Goal: Information Seeking & Learning: Learn about a topic

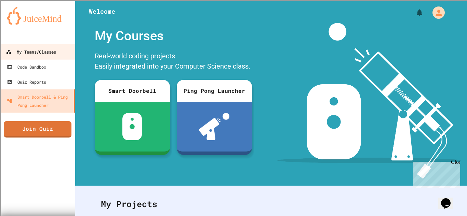
click at [36, 47] on link "My Teams/Classes" at bounding box center [38, 51] width 78 height 15
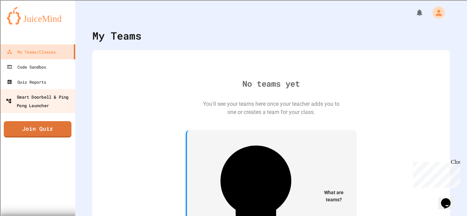
click at [41, 100] on div "Smart Doorbell & Ping Pong Launcher" at bounding box center [40, 101] width 68 height 17
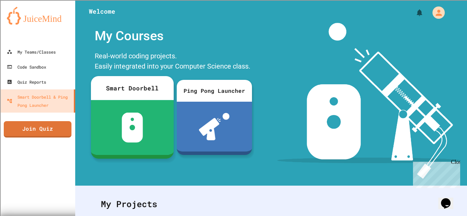
click at [145, 82] on div "Smart Doorbell" at bounding box center [132, 88] width 83 height 24
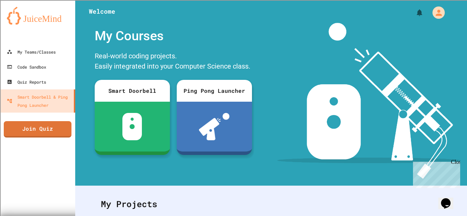
scroll to position [222, 0]
click at [436, 13] on icon "My Account" at bounding box center [438, 12] width 11 height 11
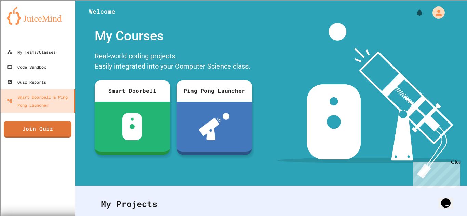
scroll to position [95, 0]
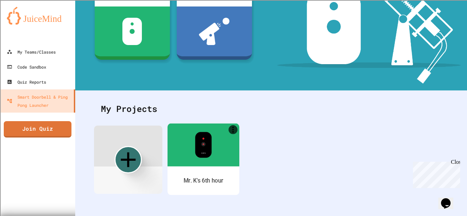
click at [200, 146] on img at bounding box center [203, 145] width 17 height 26
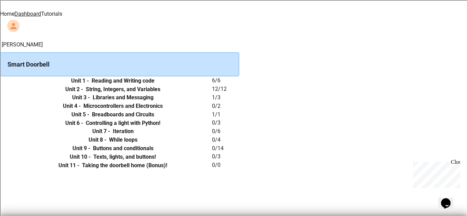
click at [212, 102] on th "Unit 3 - Libraries and Messaging" at bounding box center [113, 98] width 198 height 9
click at [153, 102] on h6 "Libraries and Messaging" at bounding box center [123, 98] width 61 height 8
click at [202, 102] on th "Unit 3 - Libraries and Messaging" at bounding box center [113, 98] width 198 height 9
click at [153, 102] on h6 "Libraries and Messaging" at bounding box center [123, 98] width 61 height 8
click at [6, 103] on icon "expand row" at bounding box center [4, 102] width 4 height 2
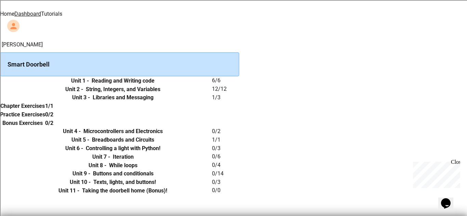
click at [45, 119] on h6 "Practice Exercises" at bounding box center [22, 115] width 45 height 8
click at [53, 119] on th "0/2" at bounding box center [49, 114] width 8 height 9
click at [153, 102] on h6 "Libraries and Messaging" at bounding box center [123, 98] width 61 height 8
click at [90, 102] on h6 "Unit 3 -" at bounding box center [81, 98] width 18 height 8
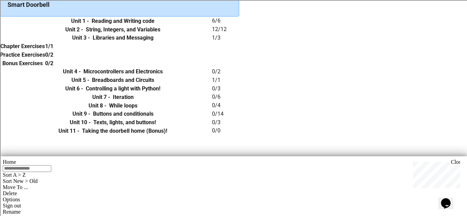
scroll to position [60, 0]
click at [53, 59] on h6 "0/2" at bounding box center [49, 55] width 8 height 8
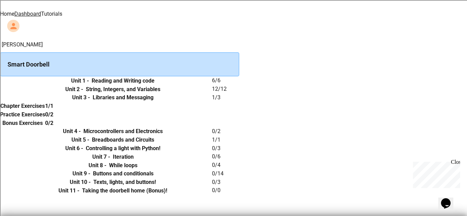
click at [146, 59] on div "Smart Doorbell" at bounding box center [119, 64] width 239 height 24
click at [62, 11] on link "Tutorials" at bounding box center [51, 14] width 21 height 6
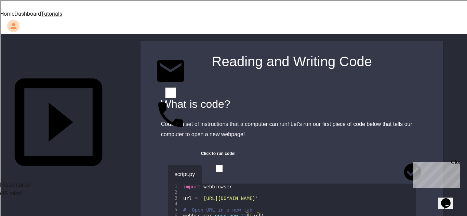
scroll to position [137, 0]
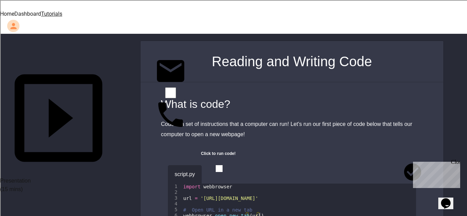
scroll to position [142, 0]
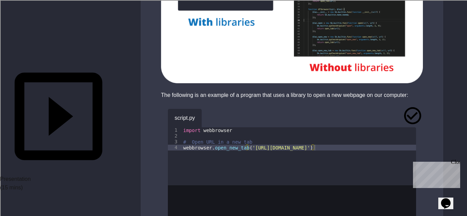
scroll to position [493, 0]
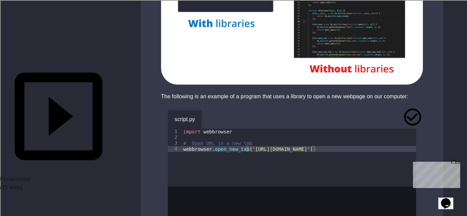
click at [210, 110] on div "script.py" at bounding box center [292, 119] width 248 height 18
click at [212, 118] on icon "button" at bounding box center [212, 118] width 0 height 0
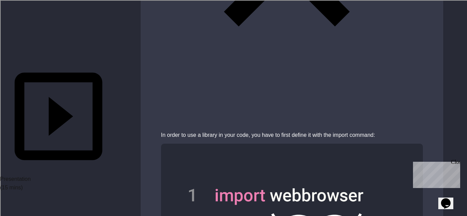
scroll to position [1222, 0]
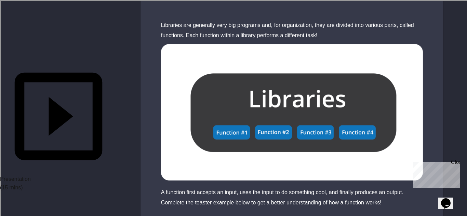
scroll to position [1785, 0]
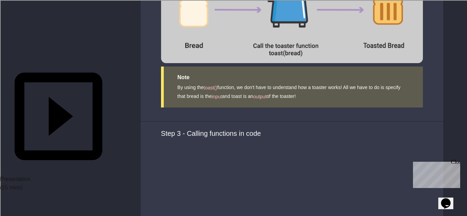
scroll to position [2210, 0]
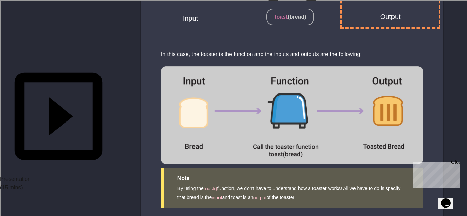
scroll to position [0, 0]
type textarea "**********"
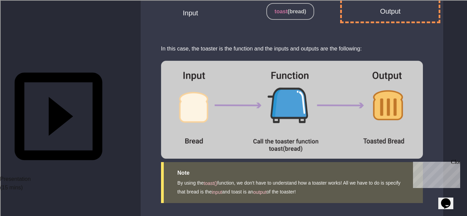
scroll to position [0, 0]
type textarea "**********"
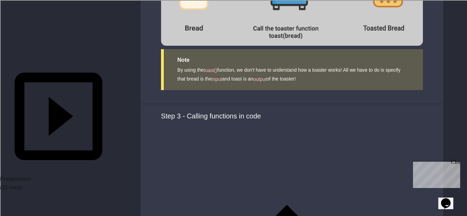
scroll to position [2229, 0]
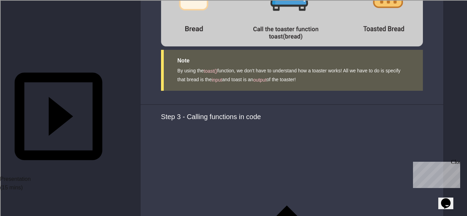
drag, startPoint x: 223, startPoint y: 48, endPoint x: 358, endPoint y: 48, distance: 135.4
copy div "[URL][DOMAIN_NAME]"
paste textarea "**********"
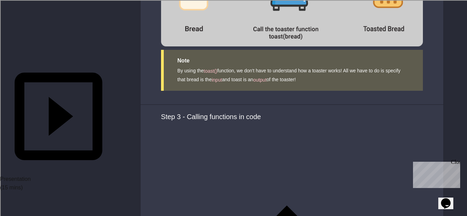
type textarea "**********"
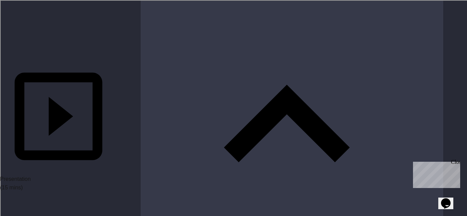
scroll to position [2341, 0]
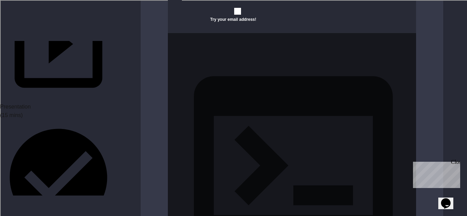
scroll to position [215, 0]
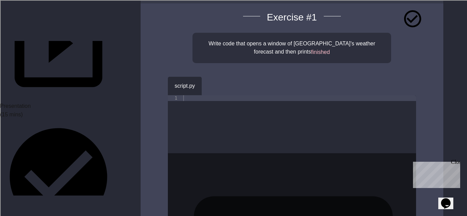
scroll to position [81, 0]
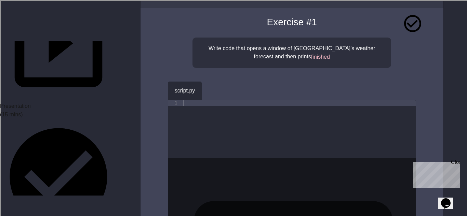
click at [185, 108] on div at bounding box center [299, 135] width 234 height 70
type textarea "**********"
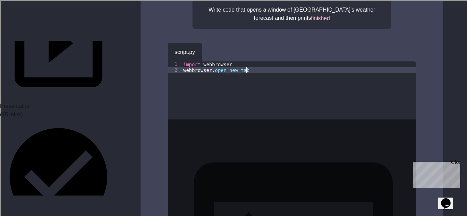
scroll to position [120, 0]
click at [206, 96] on div "import webbrowser webbrowser . open_new_tab" at bounding box center [299, 96] width 234 height 70
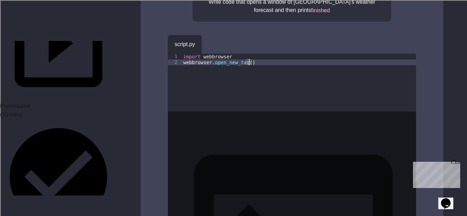
scroll to position [0, 8]
paste textarea "**********"
type textarea "**********"
click at [212, 43] on button "button" at bounding box center [212, 43] width 0 height 0
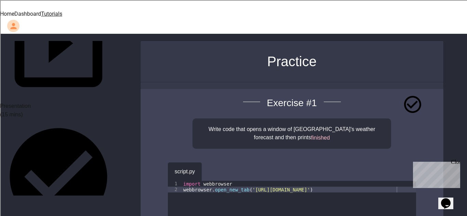
scroll to position [29, 0]
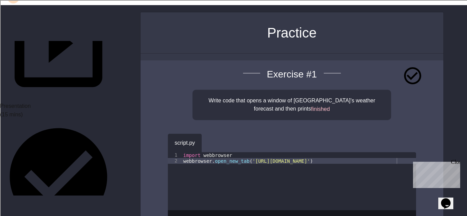
click at [227, 169] on div "import webbrowser webbrowser . open_new_tab ( '[URL][DOMAIN_NAME]' )" at bounding box center [299, 187] width 234 height 70
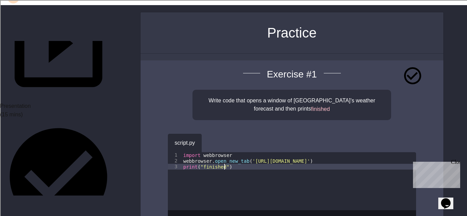
scroll to position [0, 5]
type textarea "**********"
click at [212, 142] on icon "button" at bounding box center [212, 142] width 0 height 0
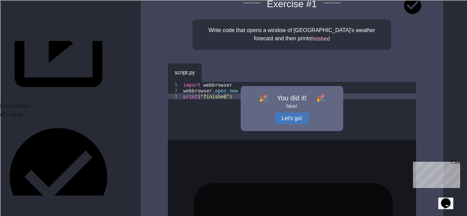
scroll to position [102, 0]
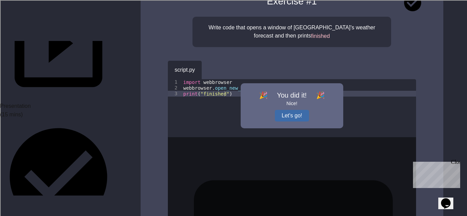
click at [281, 110] on button "Let's go!" at bounding box center [292, 116] width 34 height 12
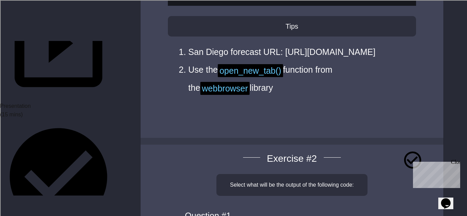
scroll to position [509, 0]
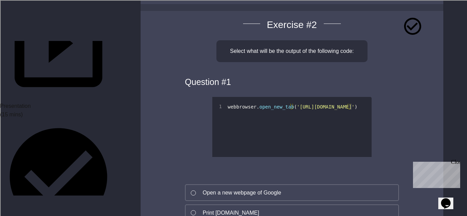
scroll to position [651, 0]
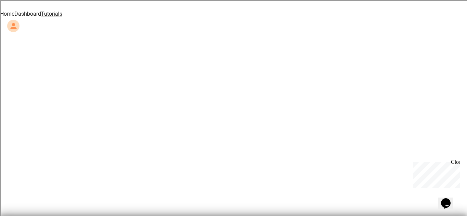
click at [62, 14] on link "Tutorials" at bounding box center [51, 14] width 21 height 6
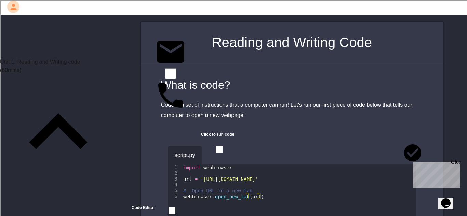
scroll to position [19, 0]
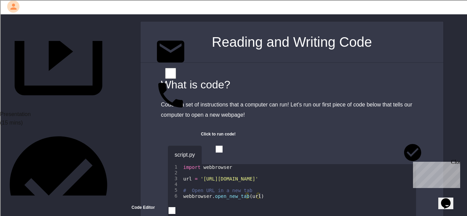
scroll to position [207, 0]
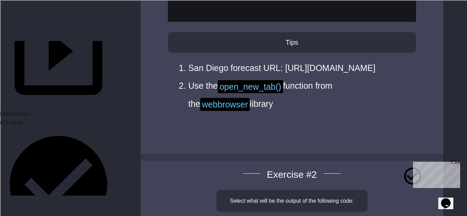
scroll to position [486, 0]
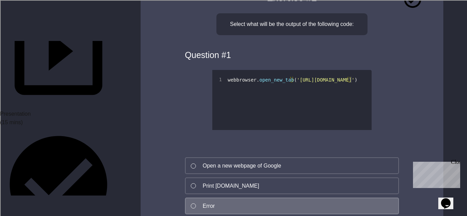
scroll to position [674, 0]
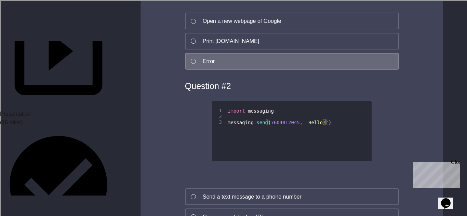
scroll to position [0, 0]
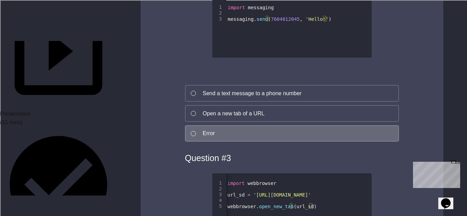
scroll to position [921, 0]
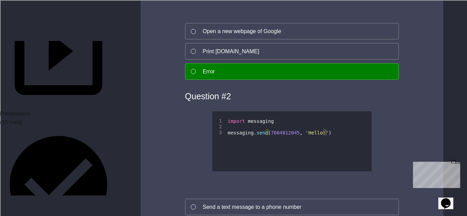
scroll to position [800, 0]
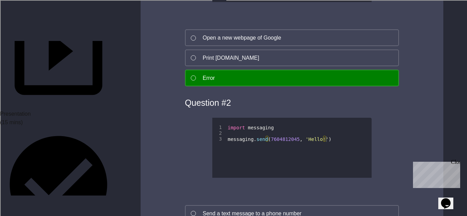
click at [244, 210] on div "Send a text message to a phone number" at bounding box center [252, 214] width 99 height 8
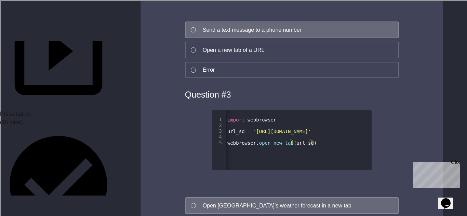
scroll to position [991, 0]
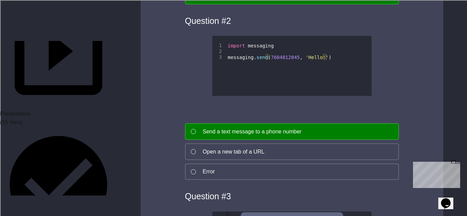
scroll to position [879, 0]
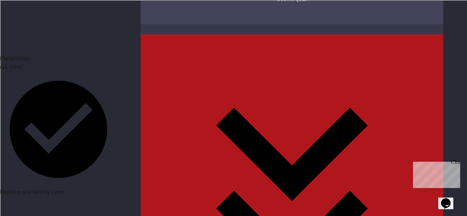
scroll to position [267, 0]
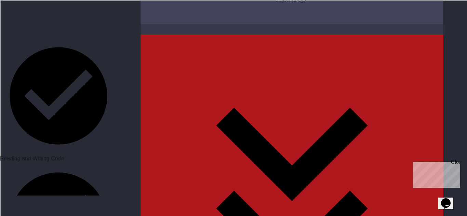
scroll to position [303, 0]
